Goal: Task Accomplishment & Management: Manage account settings

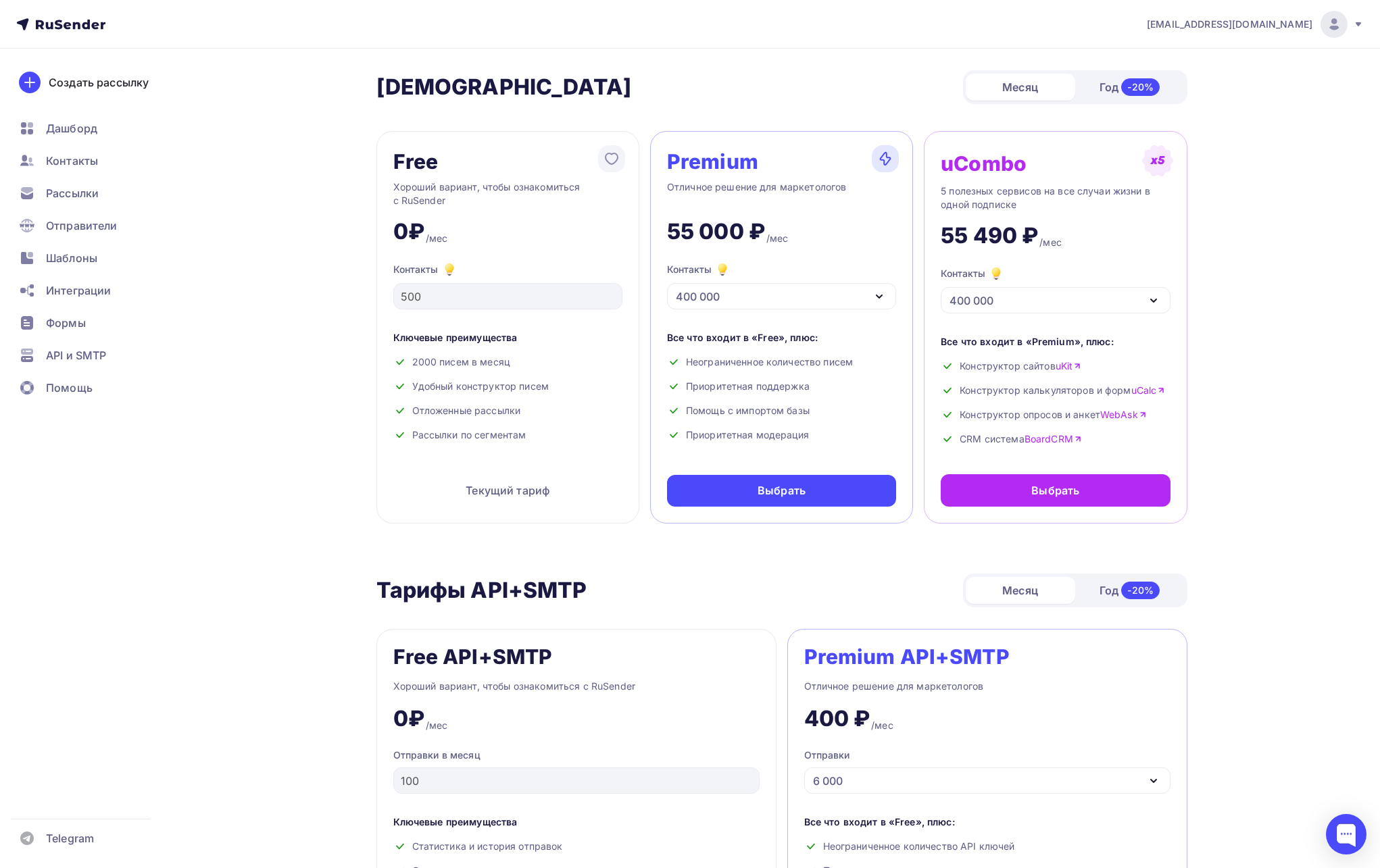
scroll to position [3, 0]
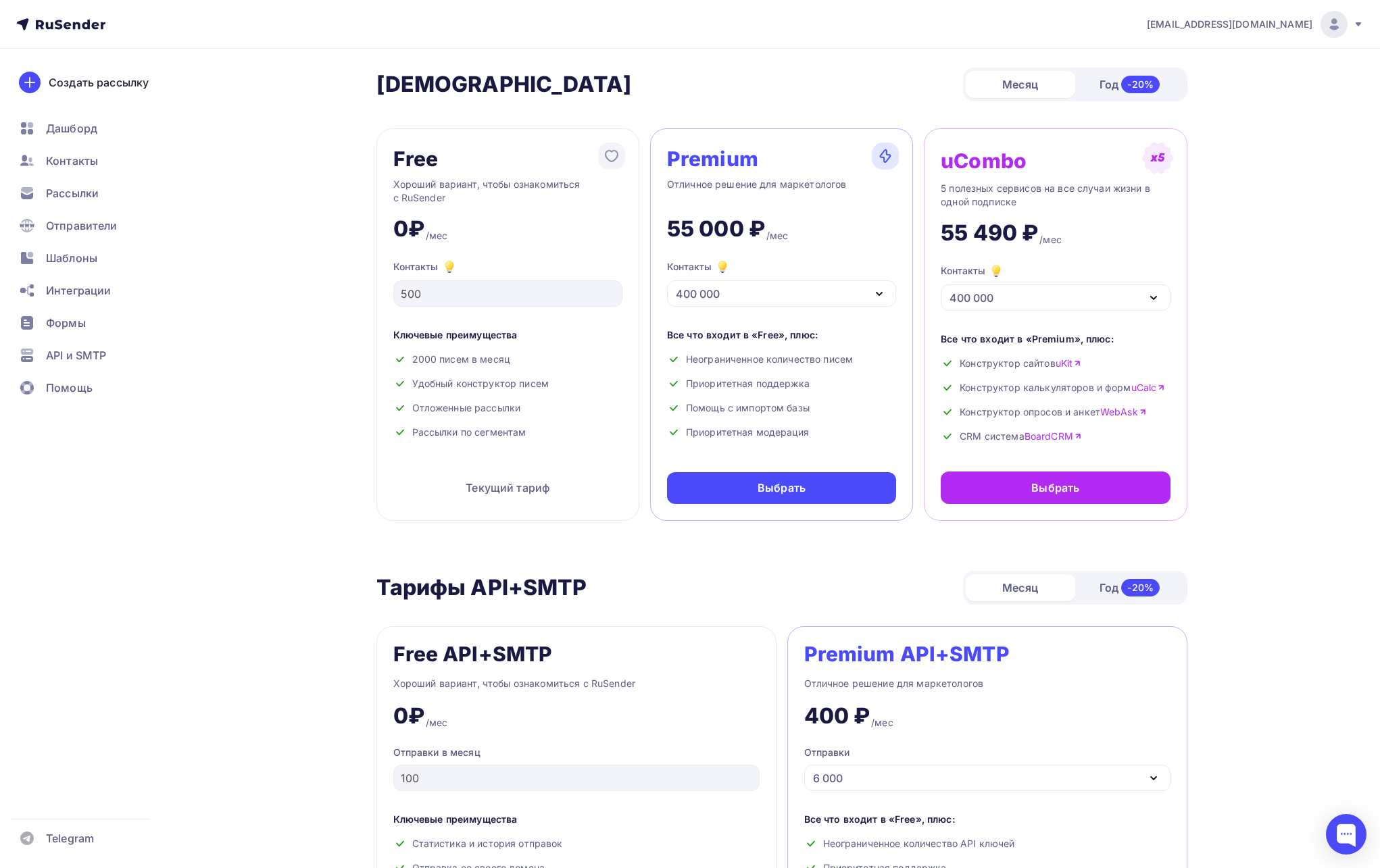
click at [1282, 21] on span "[EMAIL_ADDRESS][DOMAIN_NAME]" at bounding box center [1229, 24] width 165 height 13
click at [1210, 113] on link "Выйти" at bounding box center [1242, 123] width 227 height 27
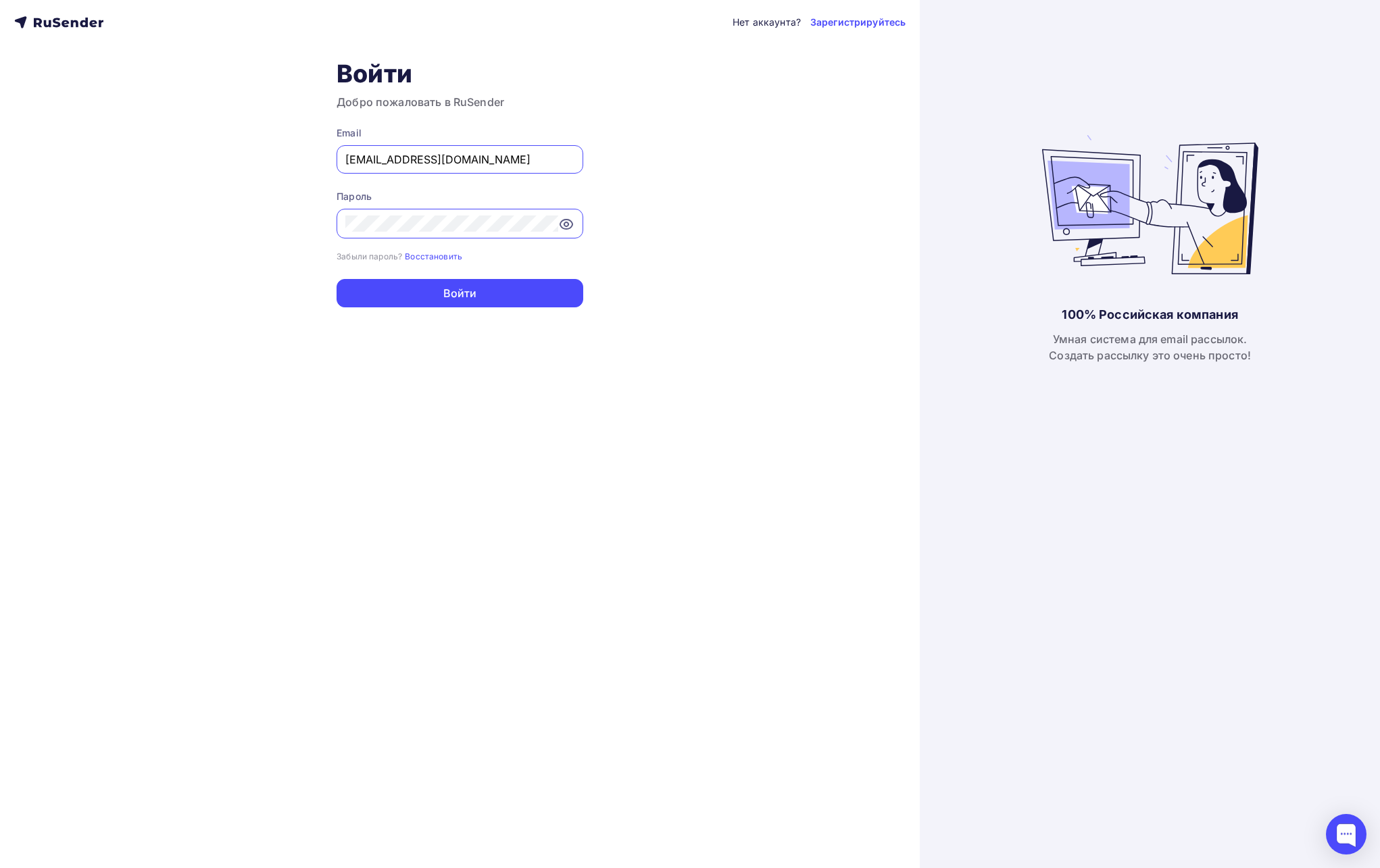
click at [430, 153] on input "[EMAIL_ADDRESS][DOMAIN_NAME]" at bounding box center [460, 159] width 229 height 16
type input "[PERSON_NAME][EMAIL_ADDRESS][DOMAIN_NAME]"
click at [501, 287] on button "Войти" at bounding box center [460, 293] width 247 height 28
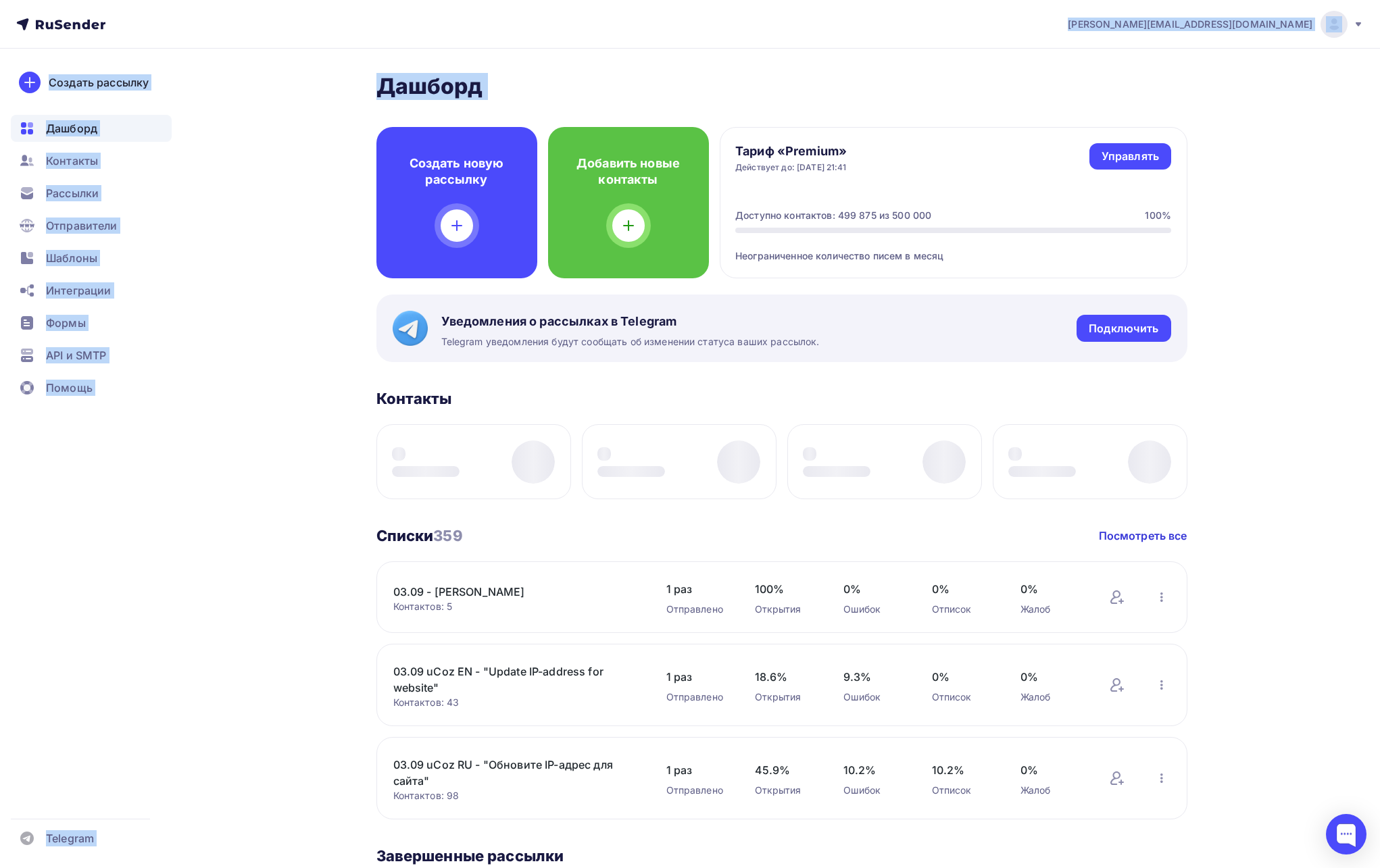
click at [1073, 82] on h2 "Дашборд" at bounding box center [781, 86] width 811 height 27
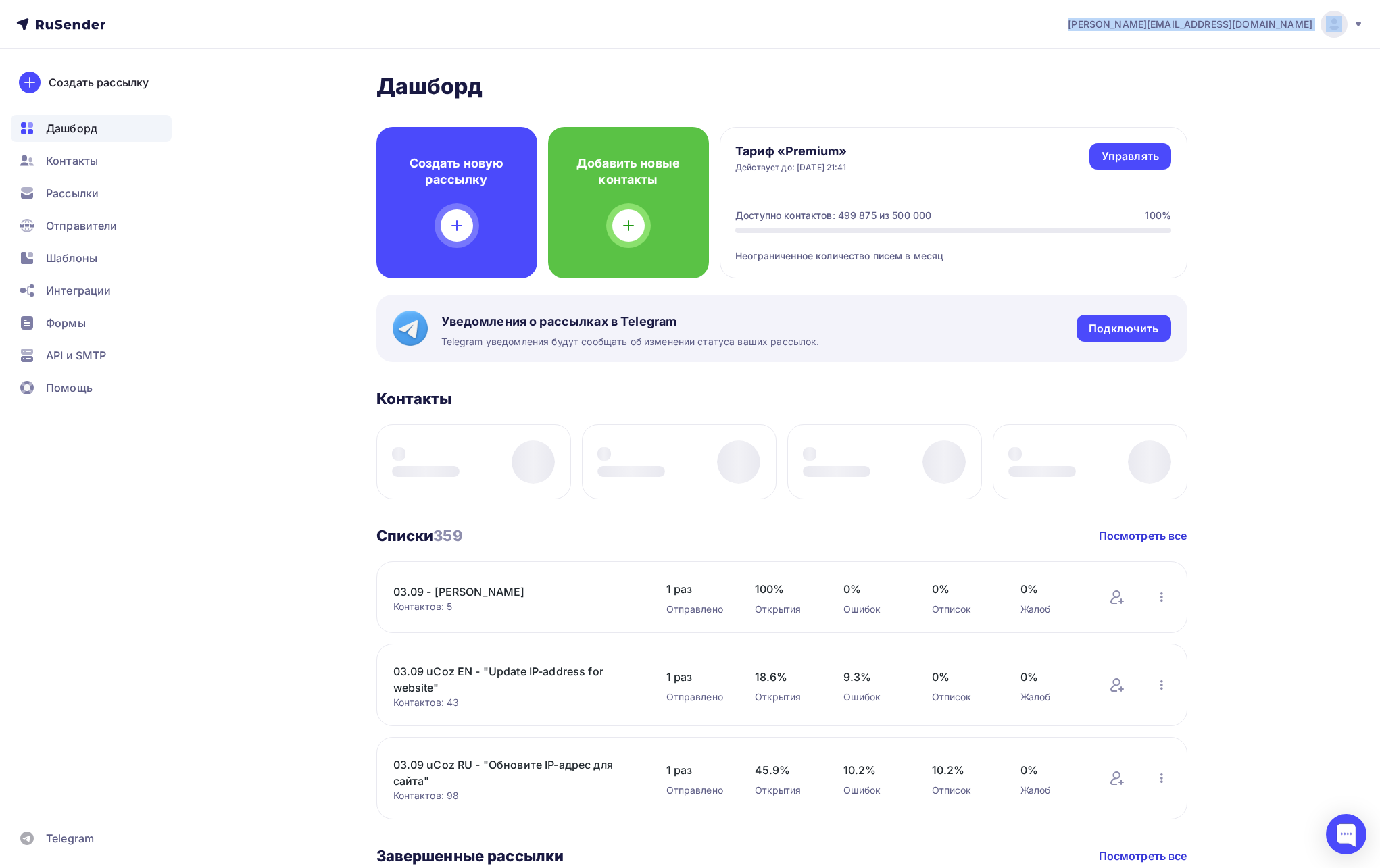
copy div "[PERSON_NAME][EMAIL_ADDRESS][DOMAIN_NAME]"
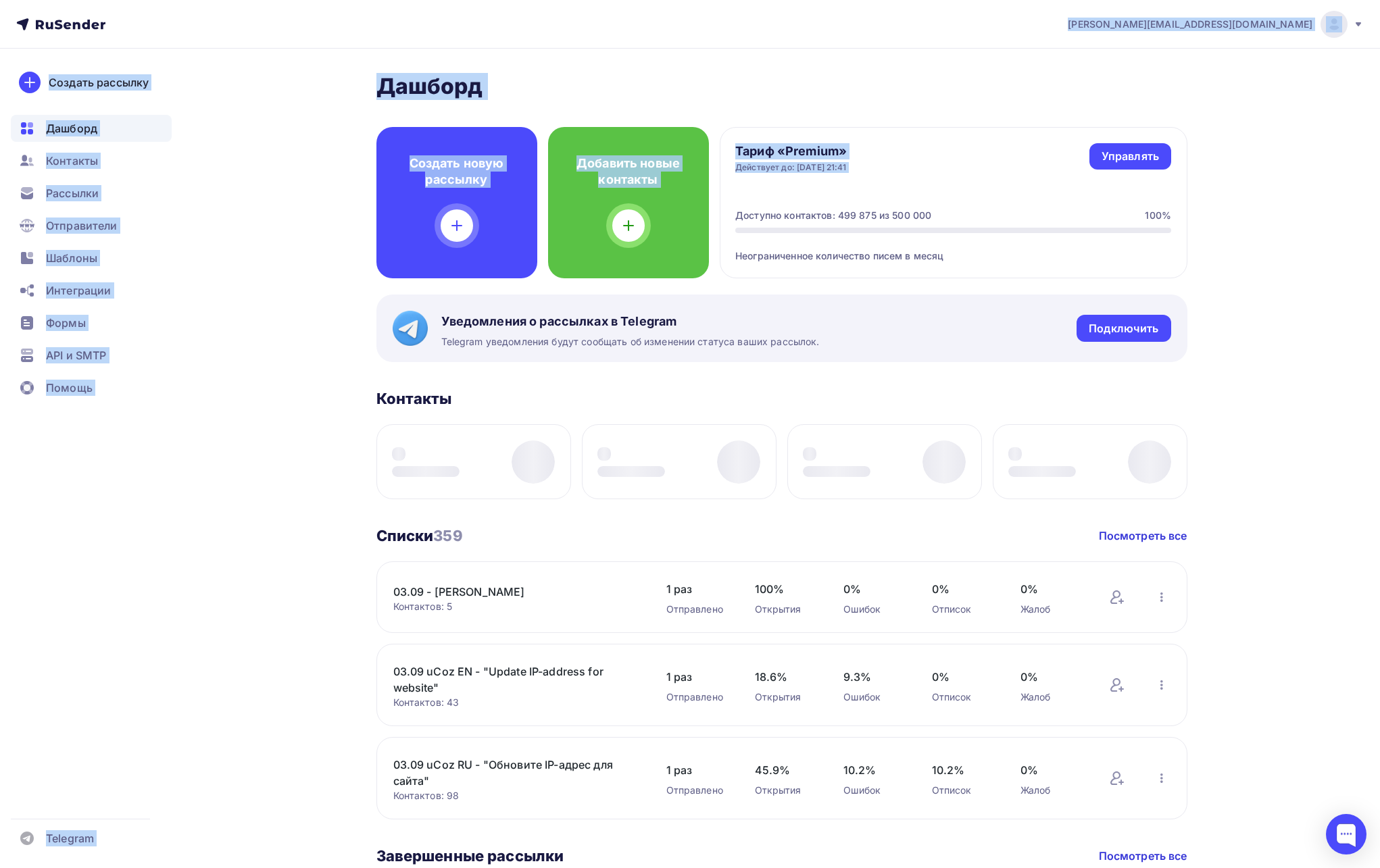
drag, startPoint x: 1231, startPoint y: 24, endPoint x: 1267, endPoint y: 181, distance: 161.1
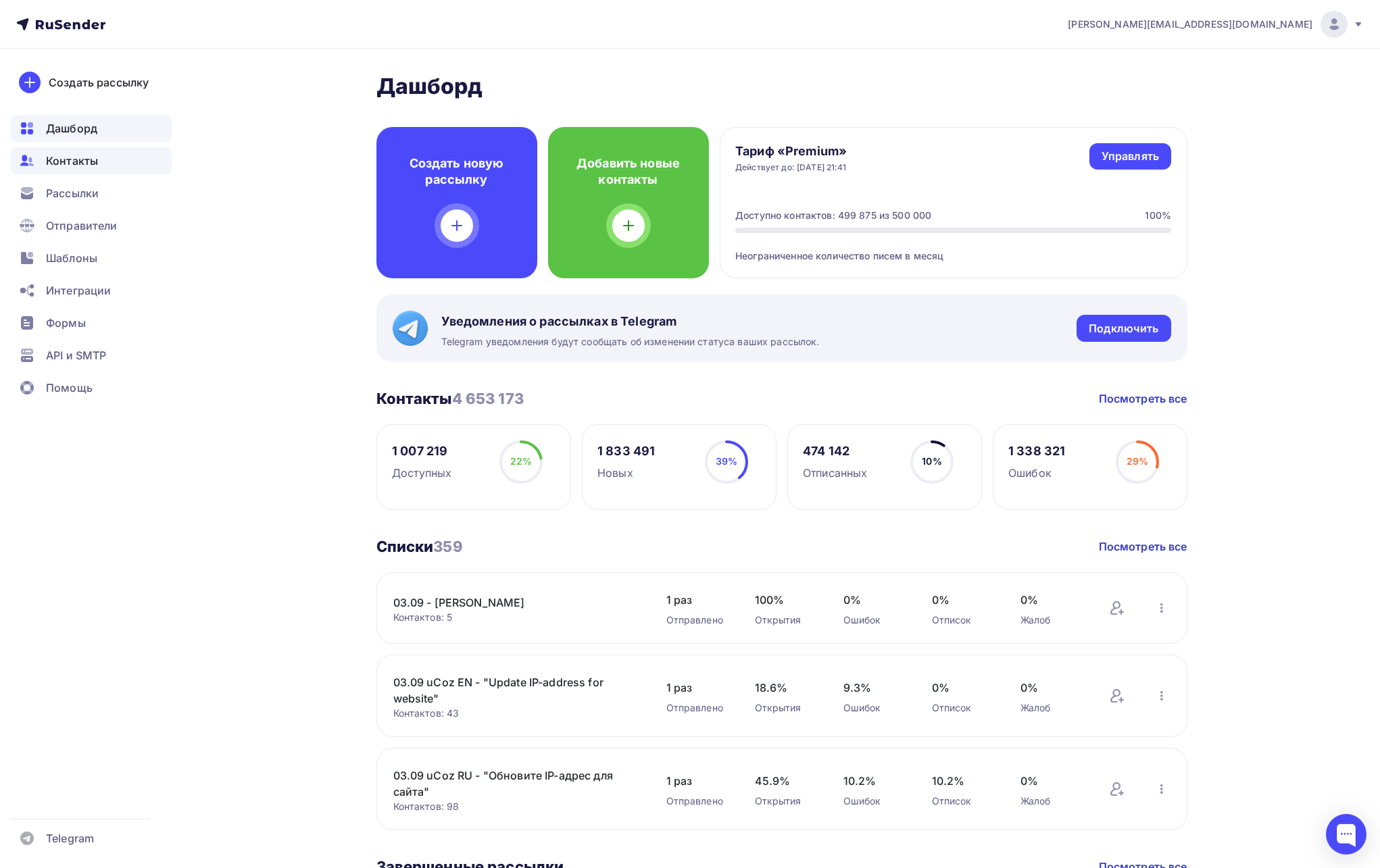
click at [96, 160] on span "Контакты" at bounding box center [72, 160] width 52 height 16
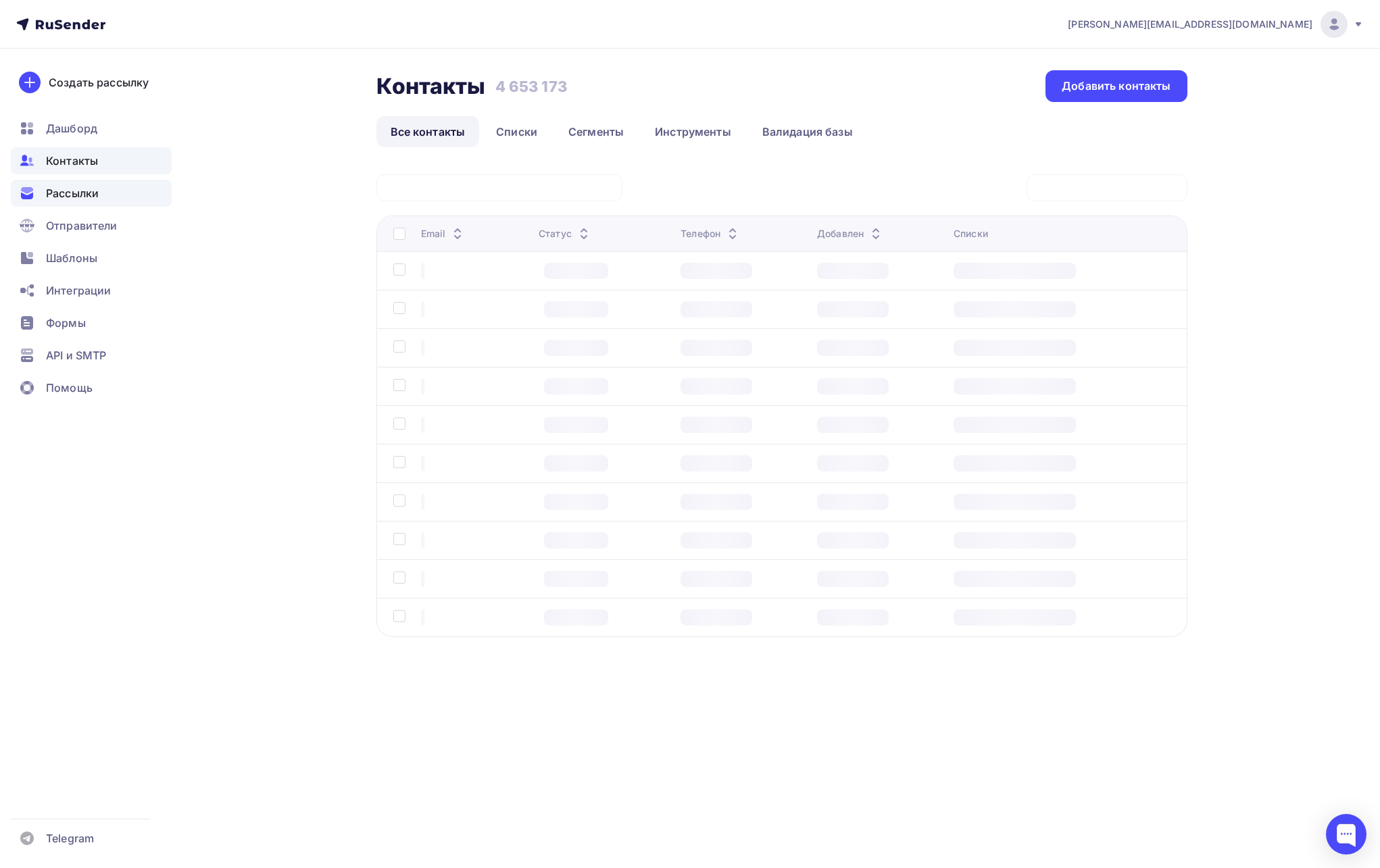
click at [95, 192] on span "Рассылки" at bounding box center [72, 193] width 53 height 16
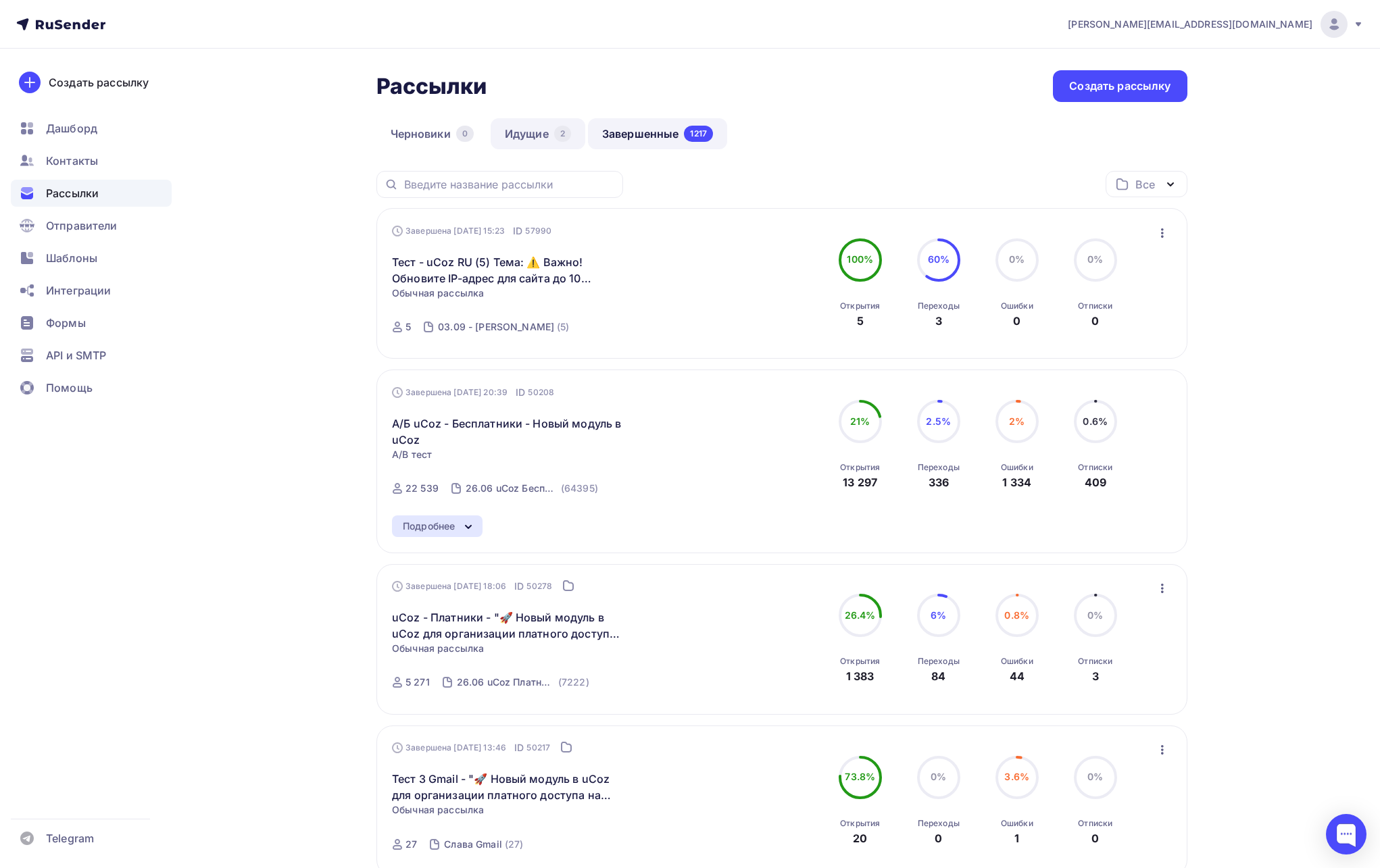
click at [532, 139] on link "Идущие 2" at bounding box center [538, 134] width 95 height 31
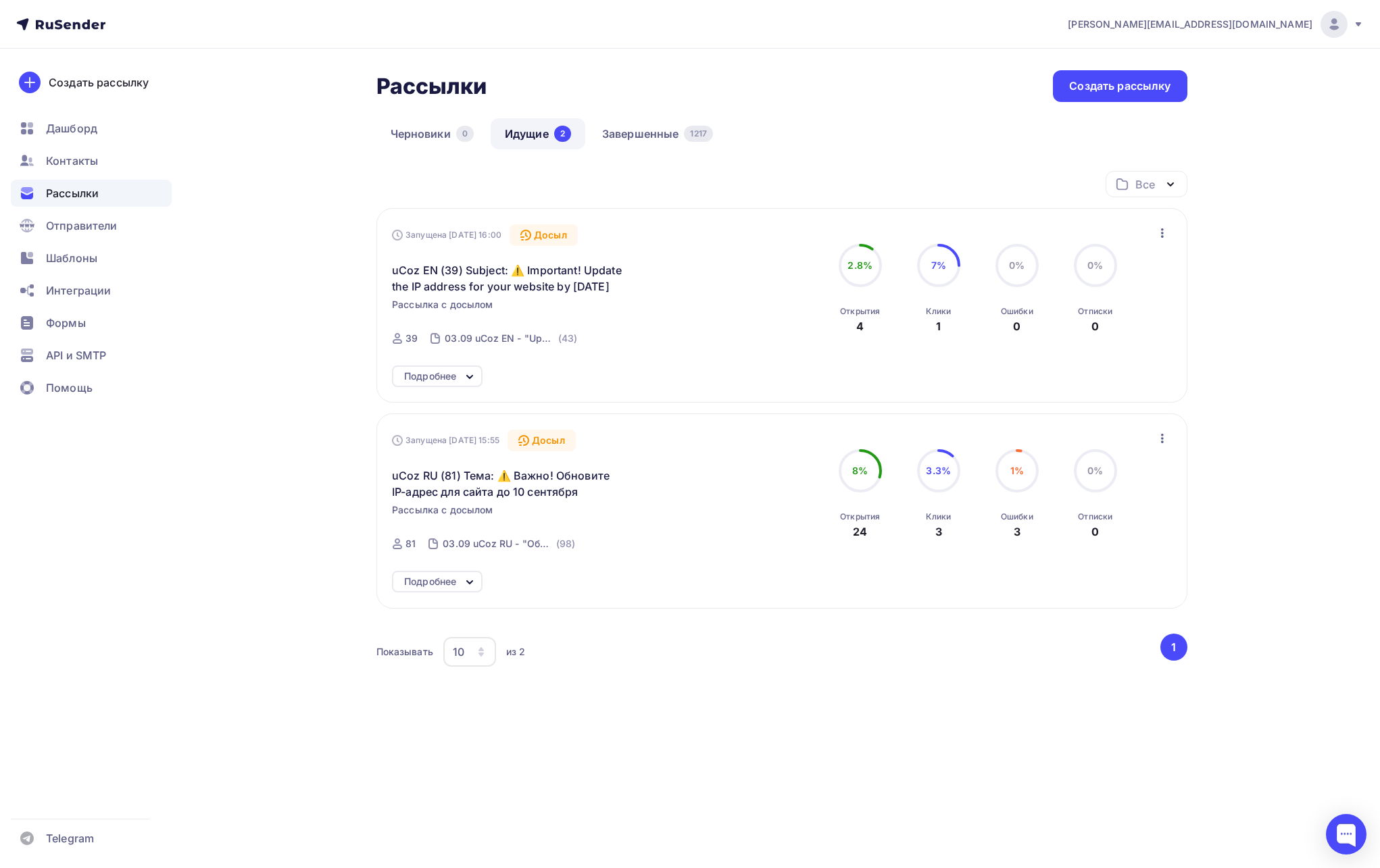
click at [449, 378] on div "Подробнее" at bounding box center [430, 376] width 52 height 16
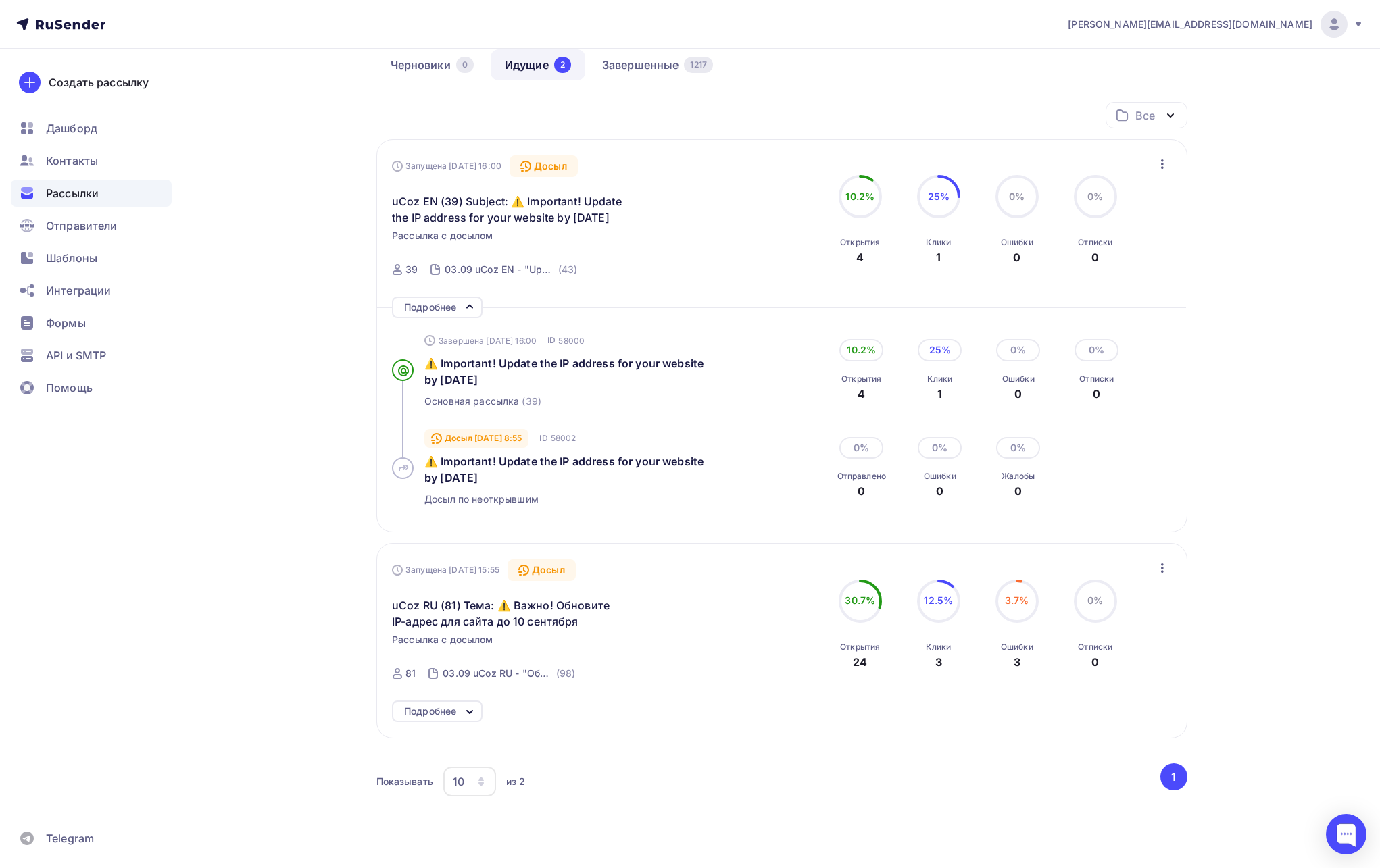
scroll to position [71, 0]
click at [1273, 390] on div "[PERSON_NAME][EMAIL_ADDRESS][DOMAIN_NAME] Аккаунт Тарифы Выйти Создать рассылку…" at bounding box center [690, 431] width 1380 height 1003
click at [470, 702] on icon at bounding box center [470, 710] width 16 height 16
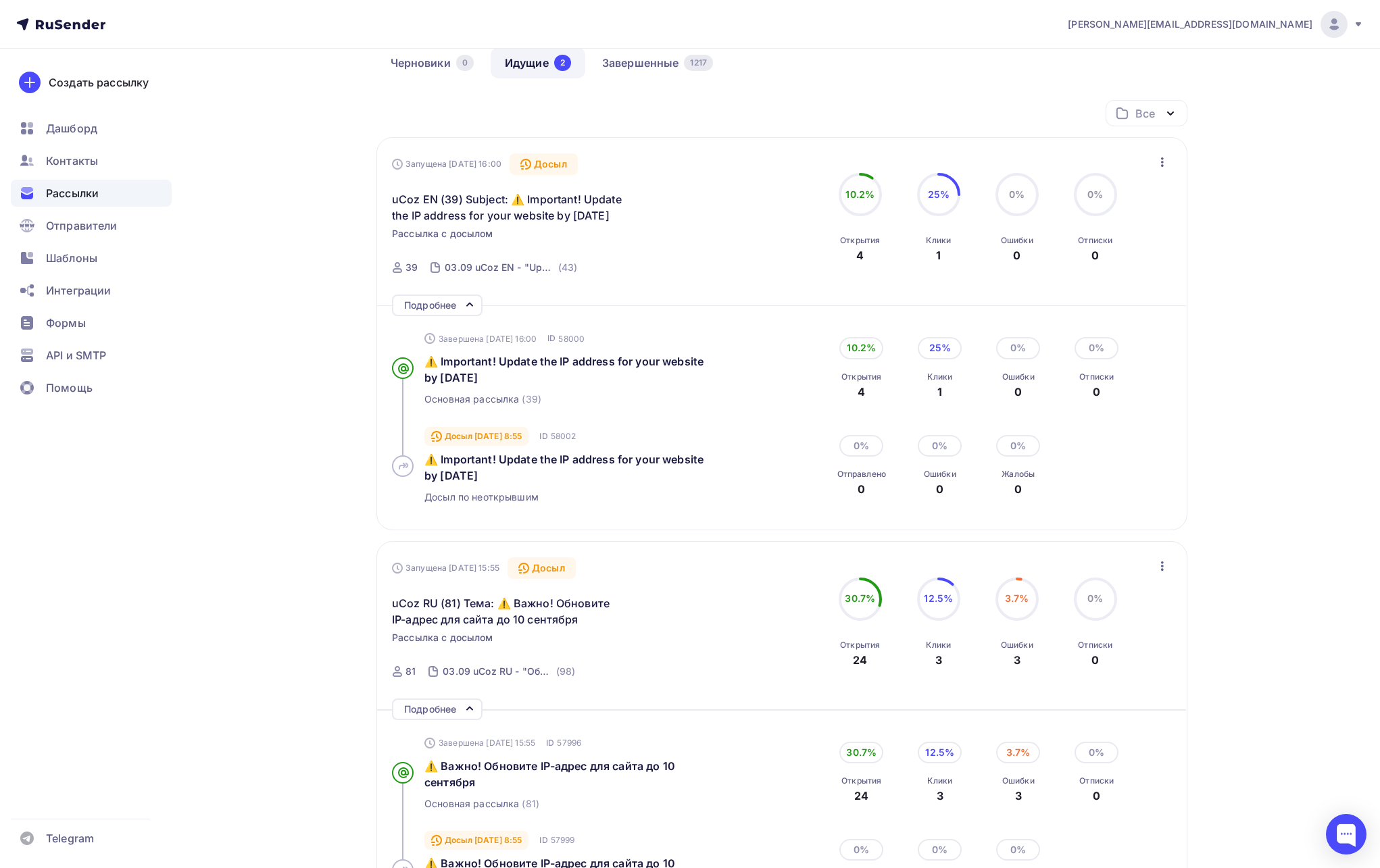
click at [1283, 2] on nav "[PERSON_NAME][EMAIL_ADDRESS][DOMAIN_NAME] Аккаунт Тарифы Выйти Создать рассылку…" at bounding box center [690, 24] width 1380 height 48
click at [1280, 14] on div "[PERSON_NAME][EMAIL_ADDRESS][DOMAIN_NAME]" at bounding box center [1215, 24] width 296 height 27
click at [1222, 114] on link "Выйти" at bounding box center [1242, 123] width 227 height 27
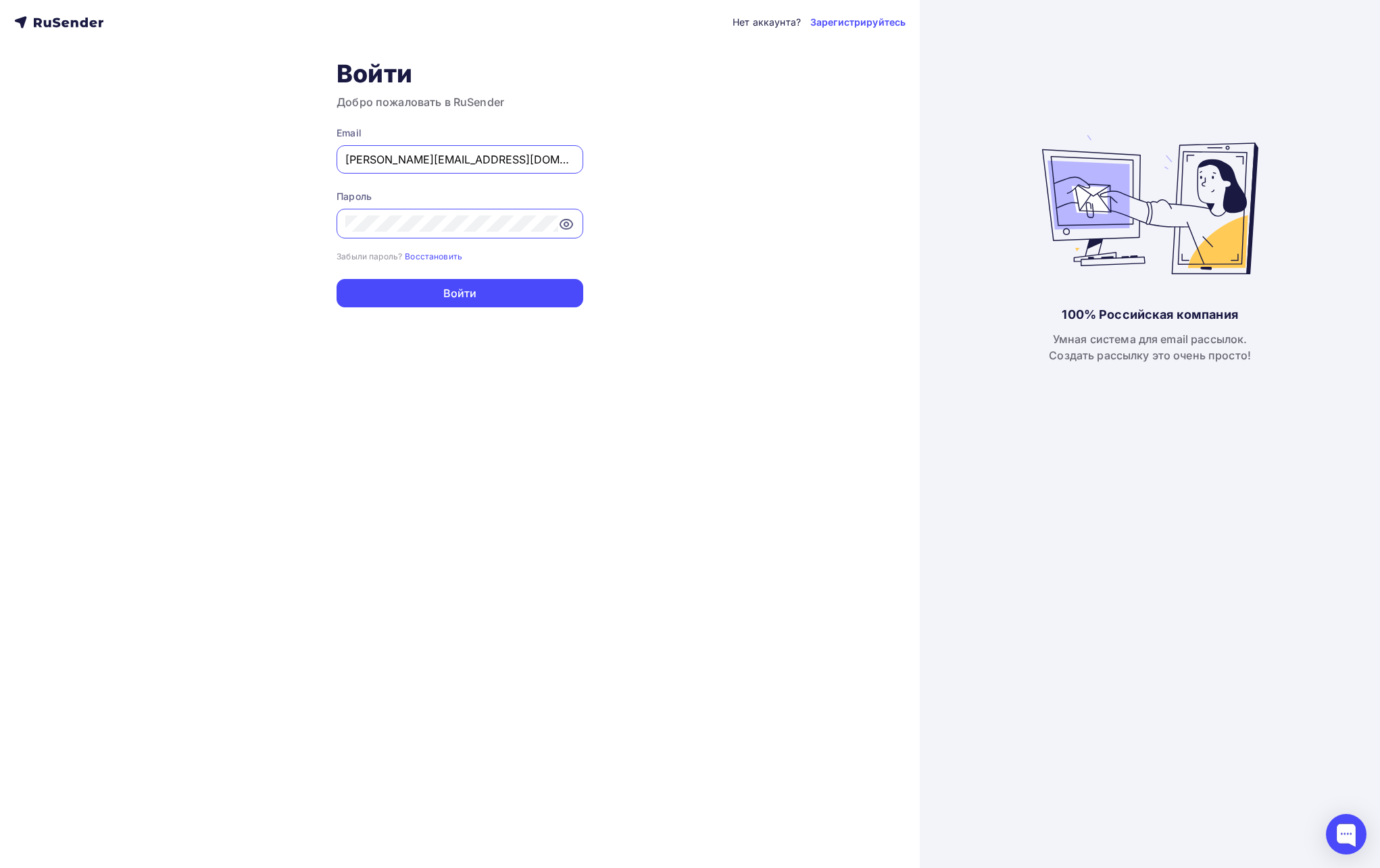
click at [502, 168] on div "[PERSON_NAME][EMAIL_ADDRESS][DOMAIN_NAME]" at bounding box center [460, 159] width 247 height 28
click at [621, 223] on div "Нет аккаунта? Зарегистрируйтесь Войти Добро пожаловать в RuSender Email [PERSON…" at bounding box center [460, 434] width 920 height 868
click at [558, 227] on icon at bounding box center [566, 224] width 16 height 16
drag, startPoint x: 681, startPoint y: 219, endPoint x: 514, endPoint y: 292, distance: 182.3
click at [679, 220] on div "Нет аккаунта? Зарегистрируйтесь Войти Добро пожаловать в RuSender Email [PERSON…" at bounding box center [460, 434] width 920 height 868
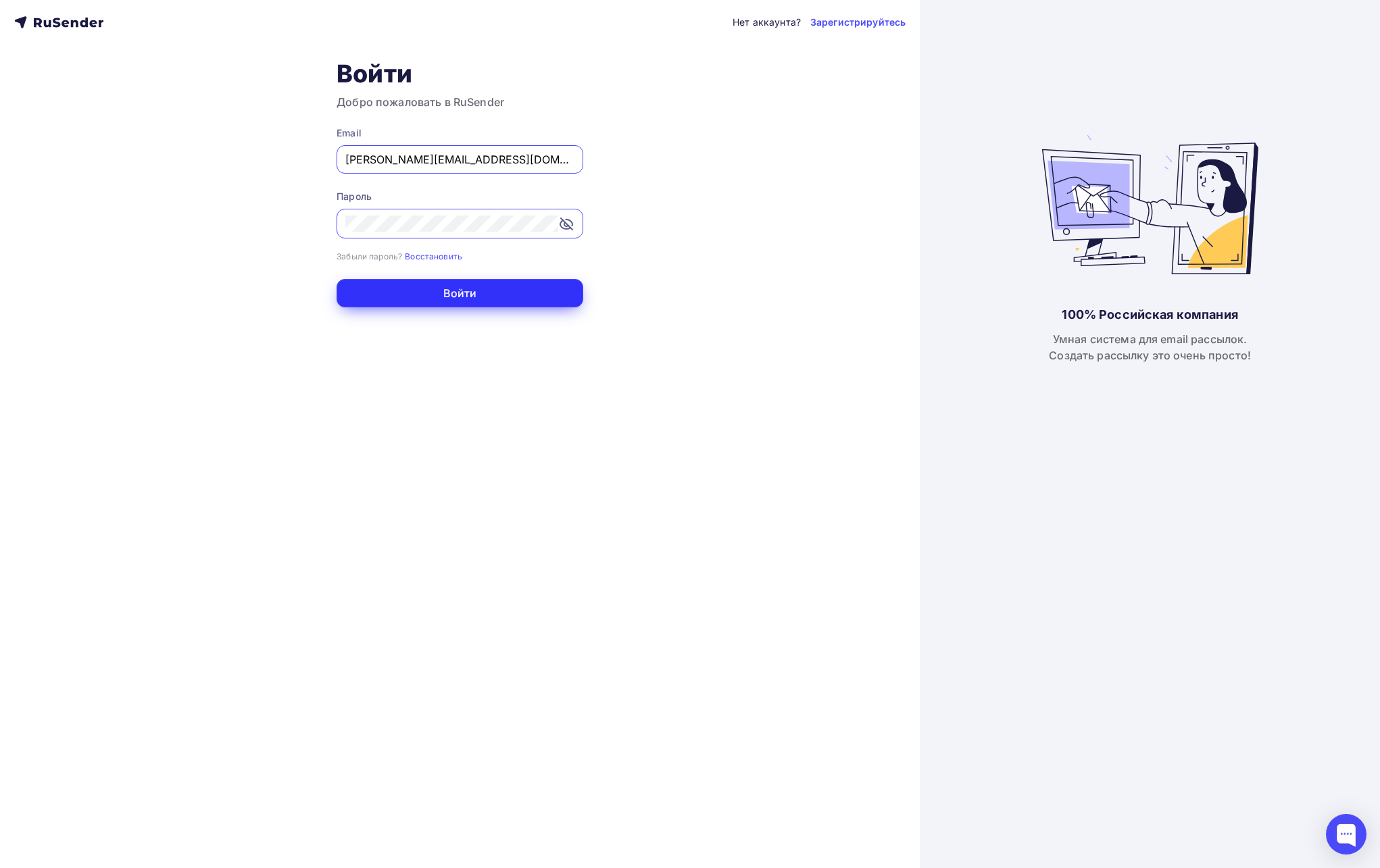
click at [502, 296] on button "Войти" at bounding box center [460, 293] width 247 height 28
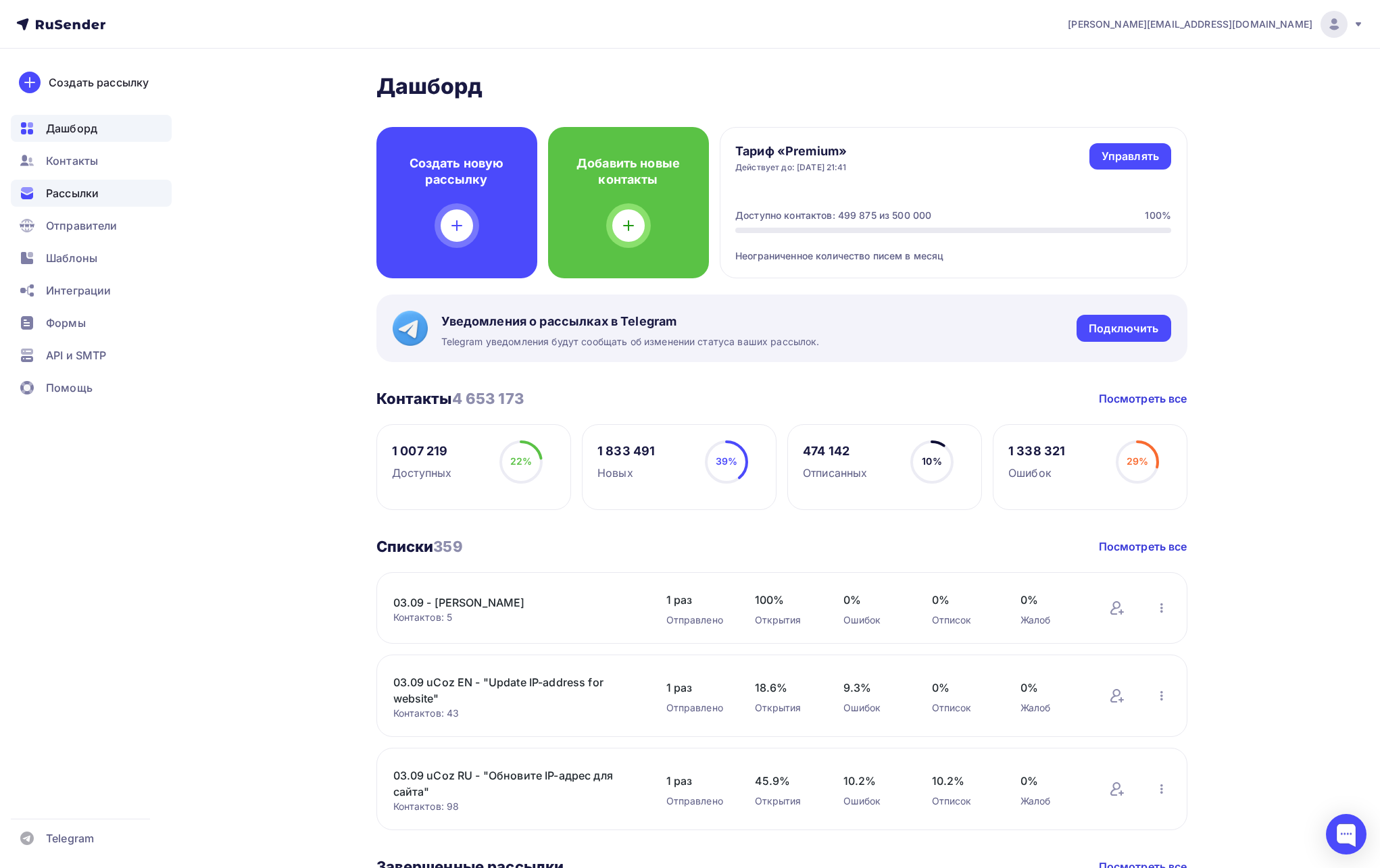
click at [85, 193] on span "Рассылки" at bounding box center [72, 193] width 53 height 16
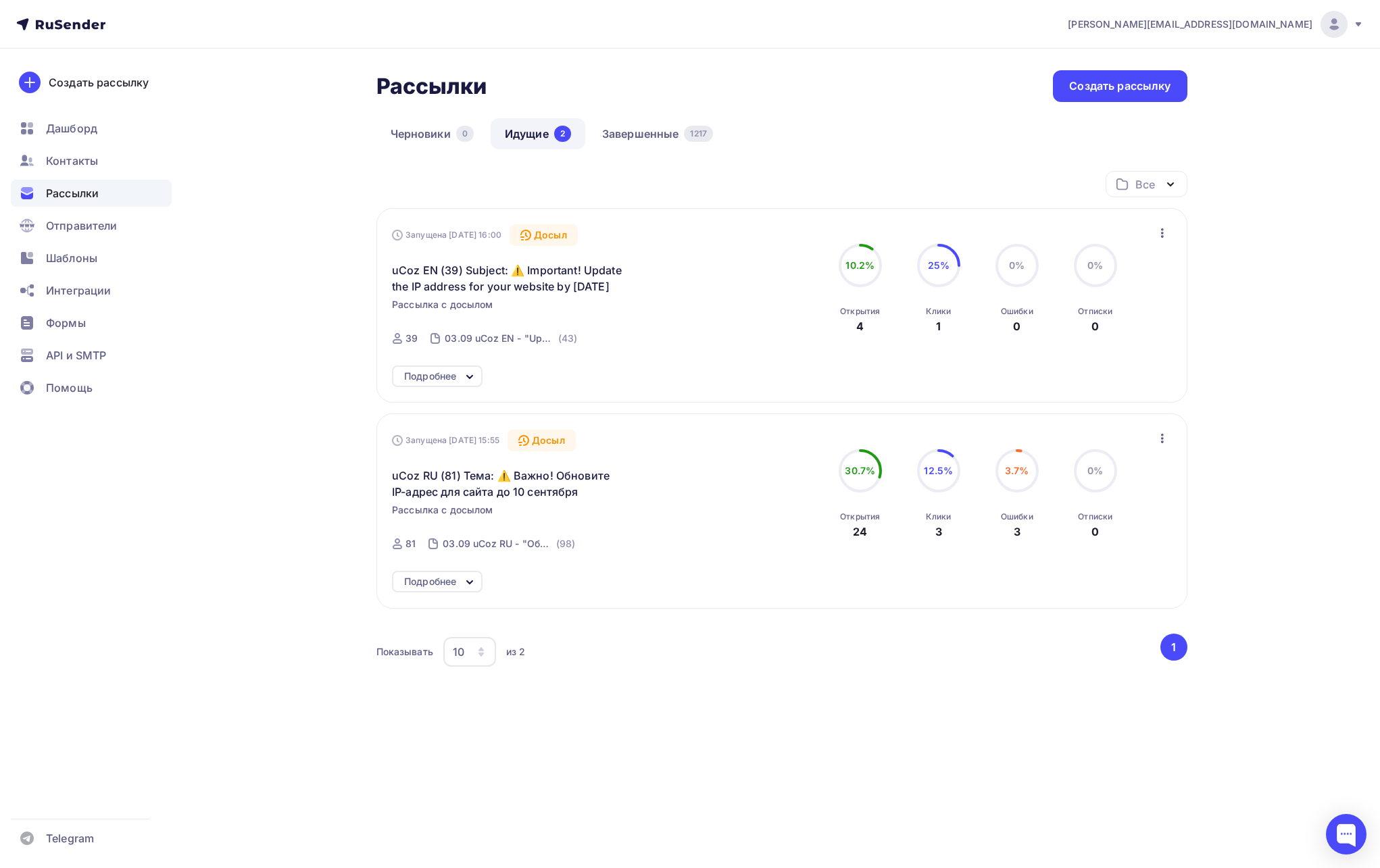
click at [418, 370] on div "Подробнее" at bounding box center [430, 376] width 52 height 16
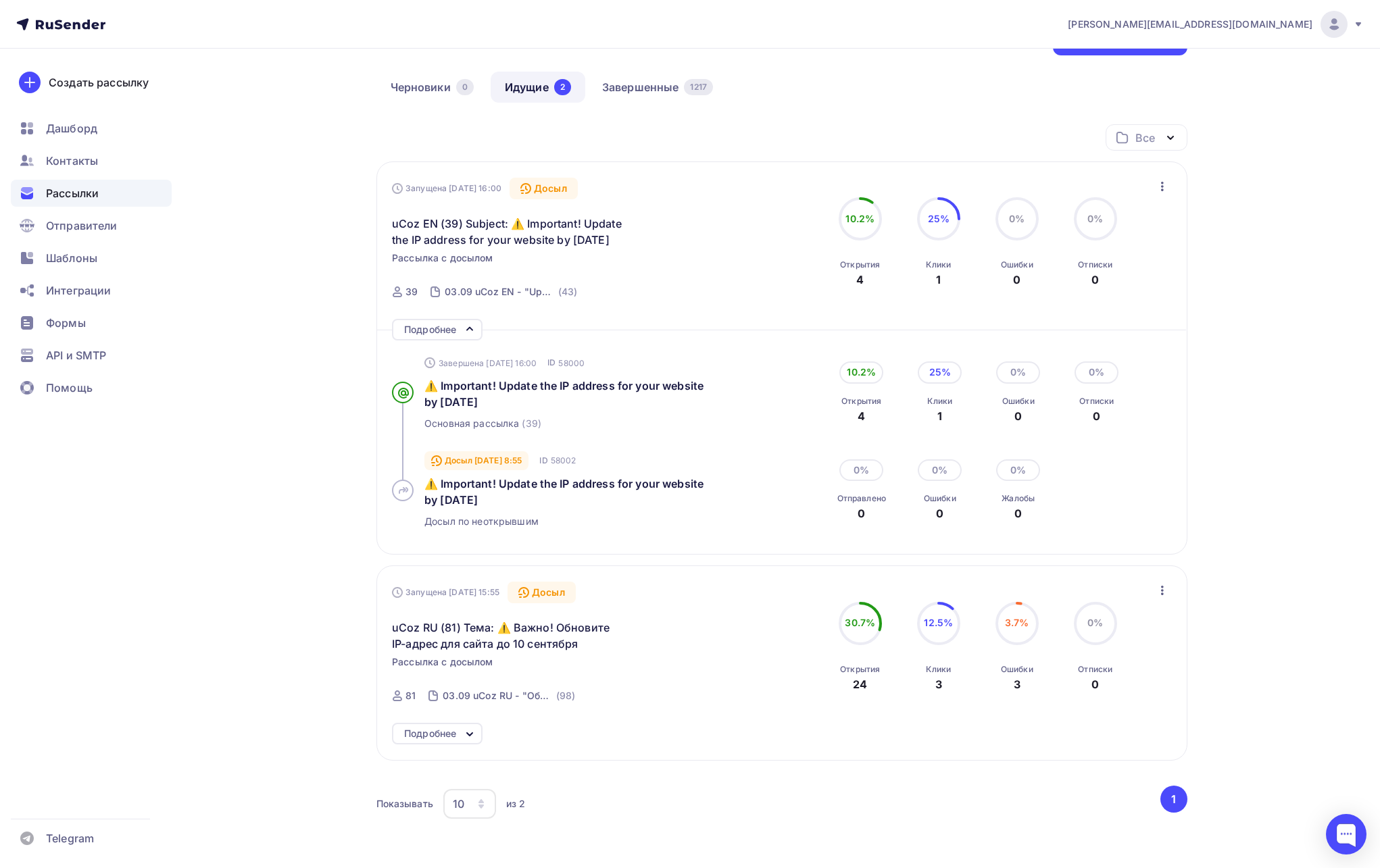
scroll to position [135, 0]
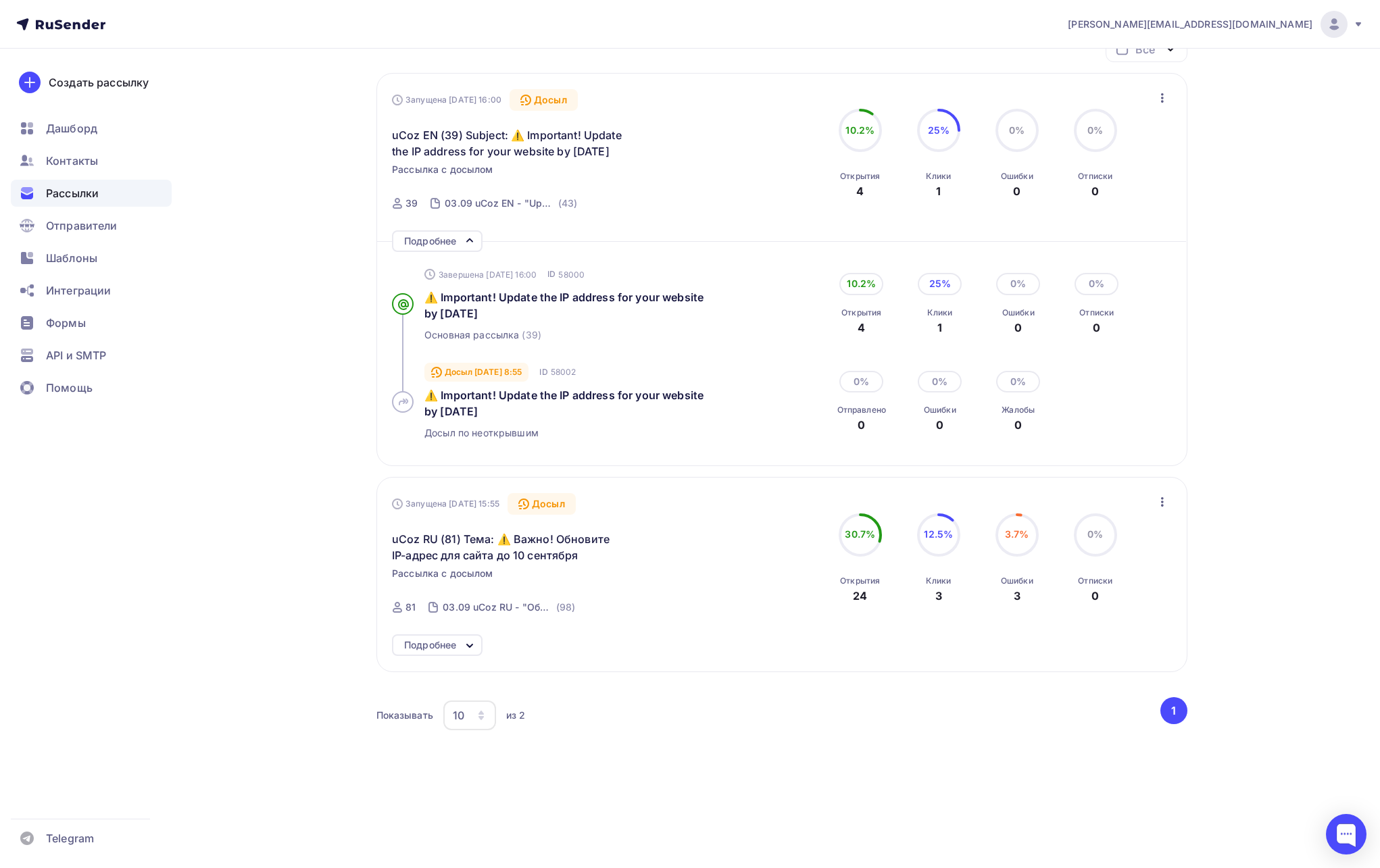
click at [445, 660] on div "Запущена [DATE] 15:55 Досыл uCoz RU (81) Тема: ⚠️ Важно! Обновите IP-адрес для …" at bounding box center [781, 574] width 811 height 195
click at [444, 650] on div "Подробнее" at bounding box center [430, 645] width 52 height 16
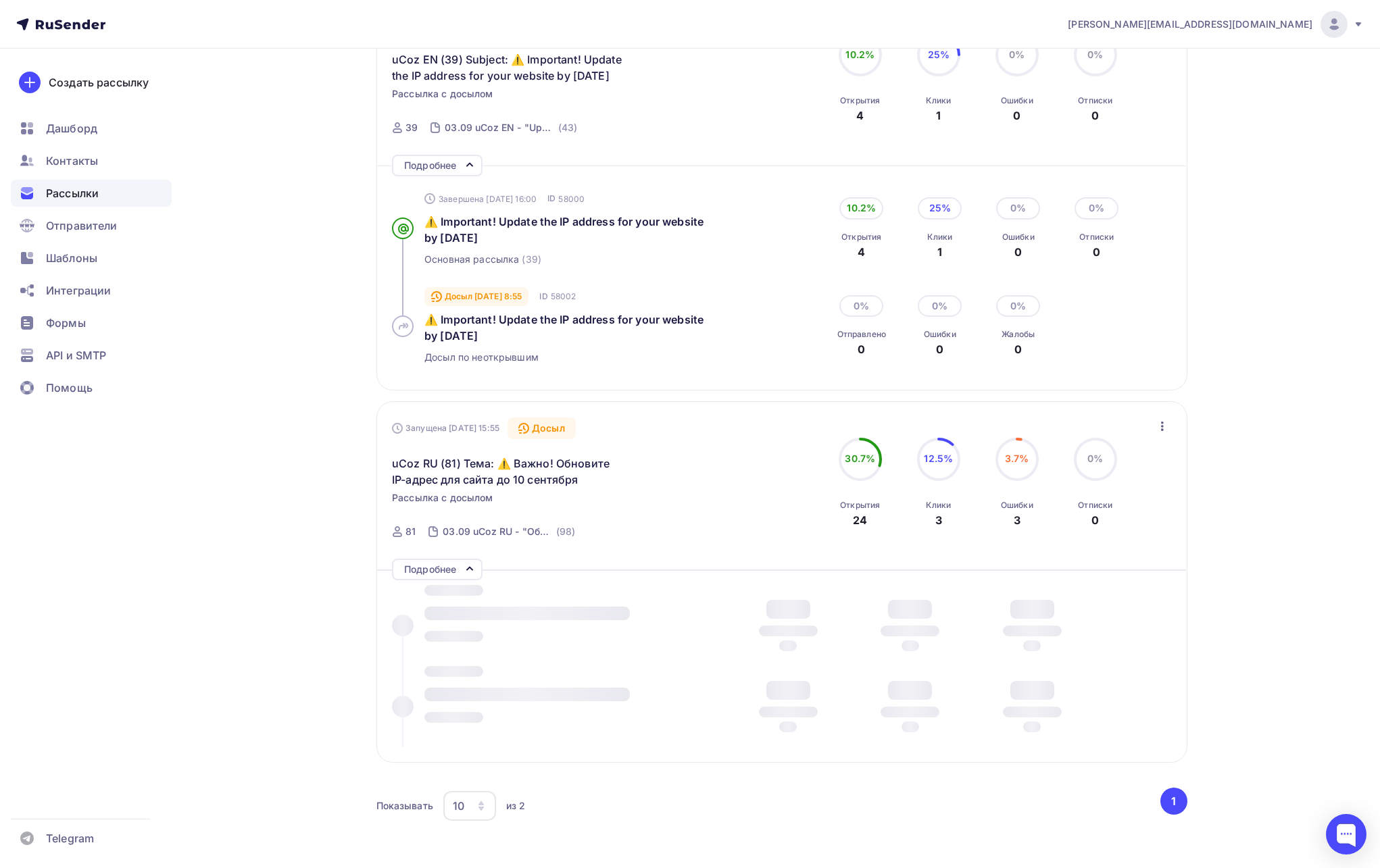
scroll to position [224, 0]
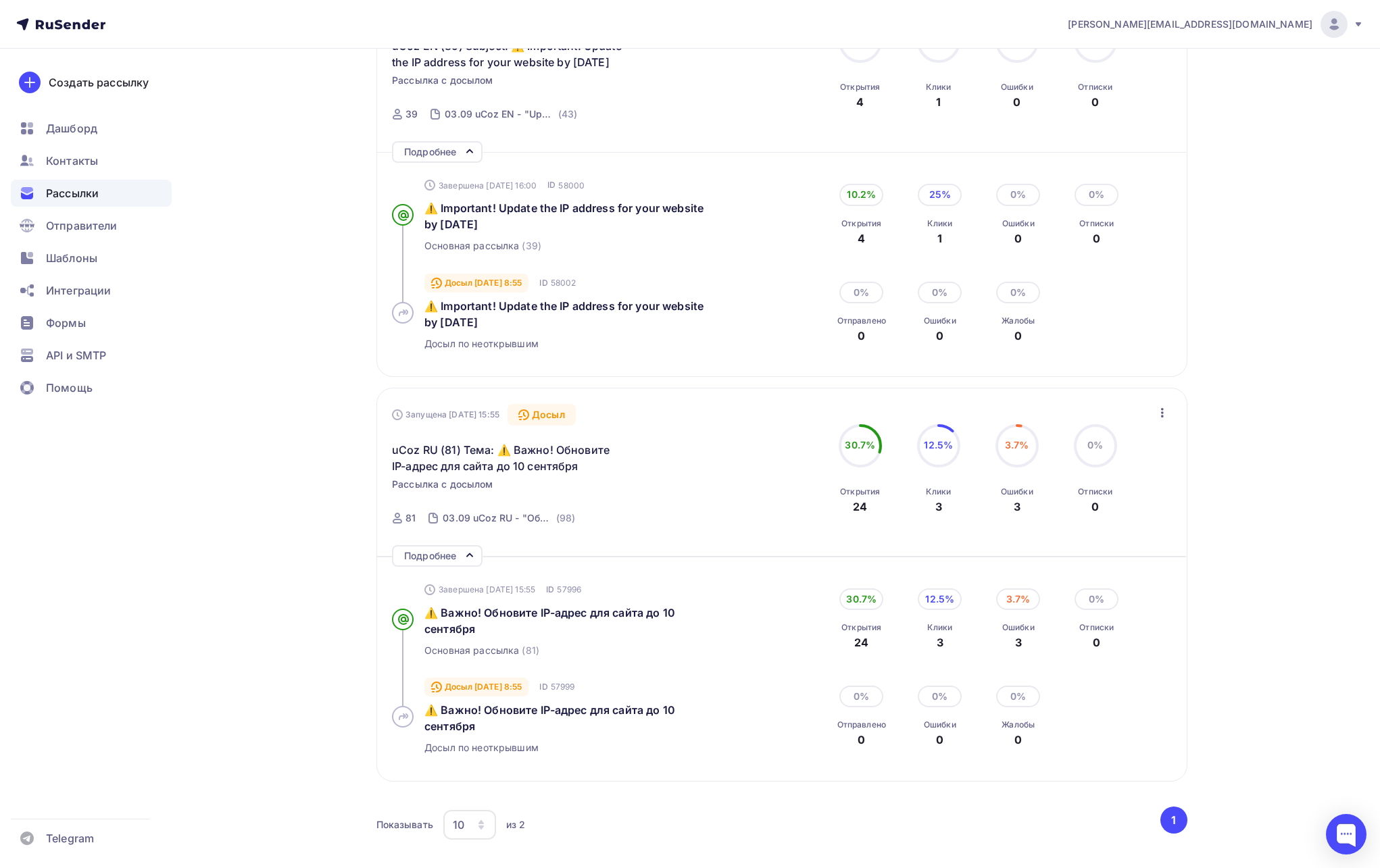
click at [280, 689] on div "Рассылки Рассылки Создать рассылку [GEOGRAPHIC_DATA] 0 Идущие 2 Завершенные 121…" at bounding box center [690, 401] width 1107 height 1153
